Goal: Transaction & Acquisition: Purchase product/service

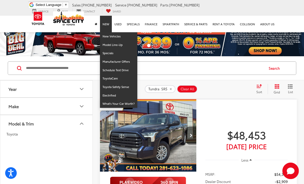
scroll to position [0, 486]
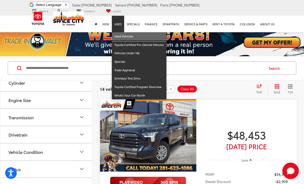
click at [128, 38] on link "Used Vehicles" at bounding box center [139, 36] width 55 height 9
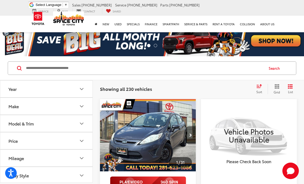
click at [163, 70] on input "Search by Make, Model, or Keyword" at bounding box center [145, 68] width 238 height 12
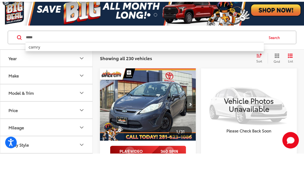
type input "*****"
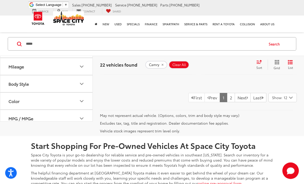
scroll to position [1695, 0]
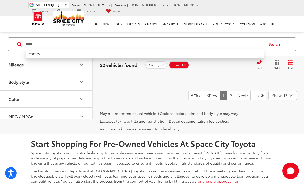
click at [227, 100] on link "2" at bounding box center [231, 95] width 8 height 9
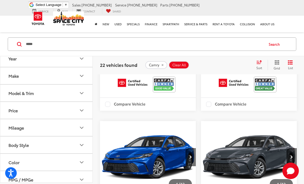
scroll to position [1110, 0]
